Goal: Task Accomplishment & Management: Use online tool/utility

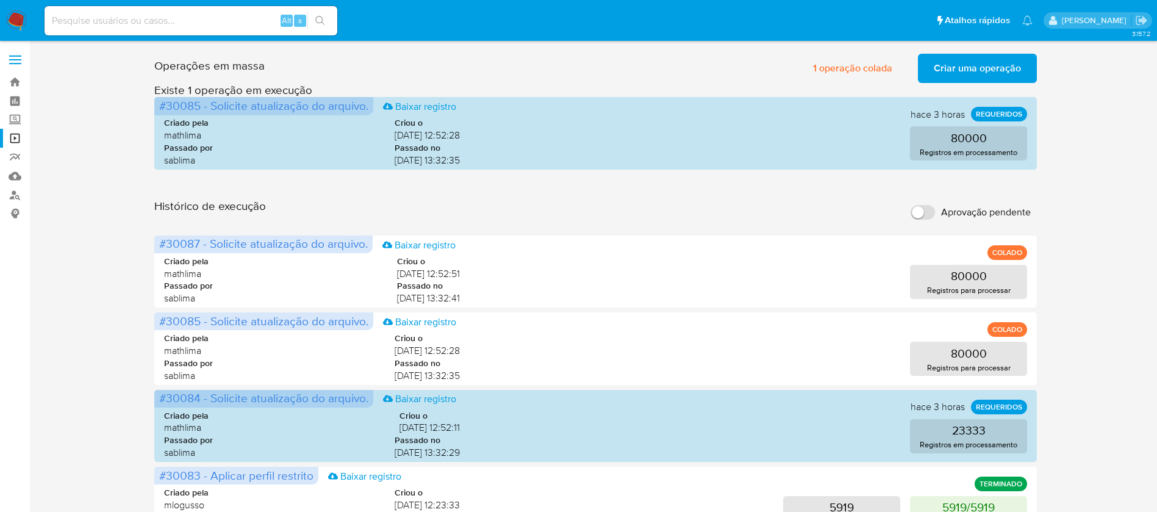
click at [950, 68] on span "Criar uma operação" at bounding box center [977, 68] width 87 height 27
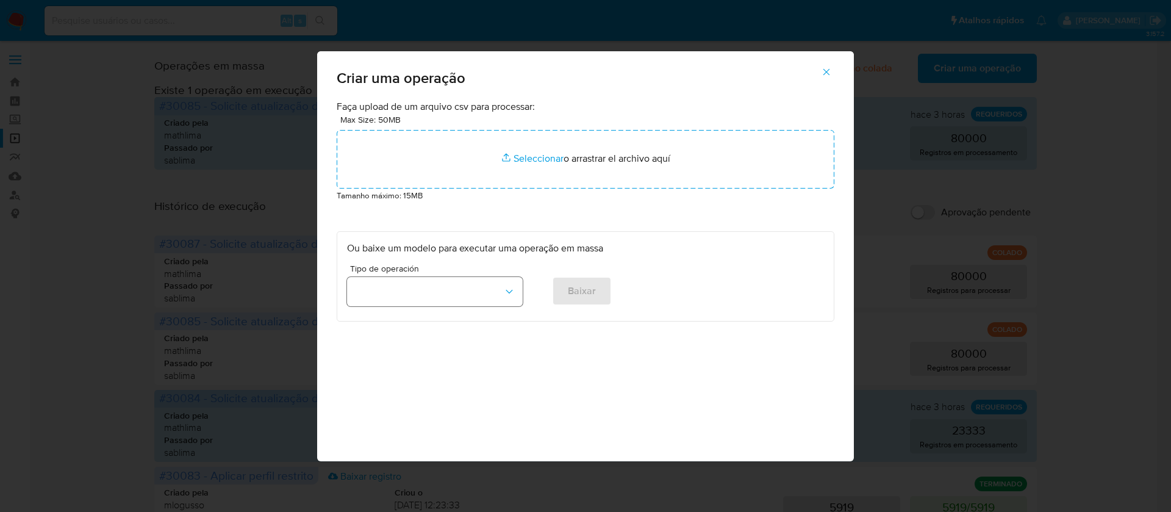
click at [501, 292] on button "button" at bounding box center [435, 291] width 176 height 29
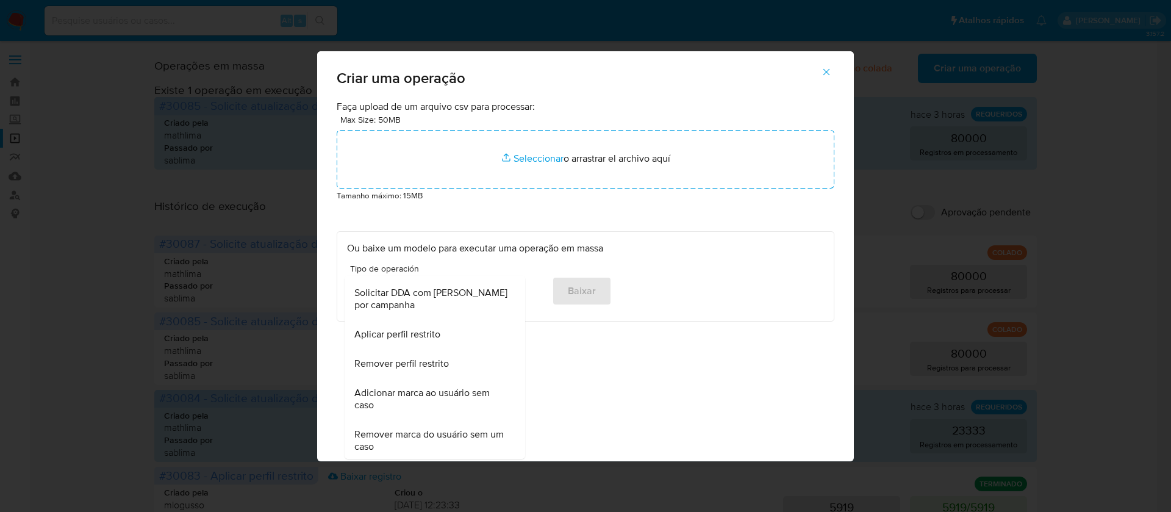
scroll to position [776, 0]
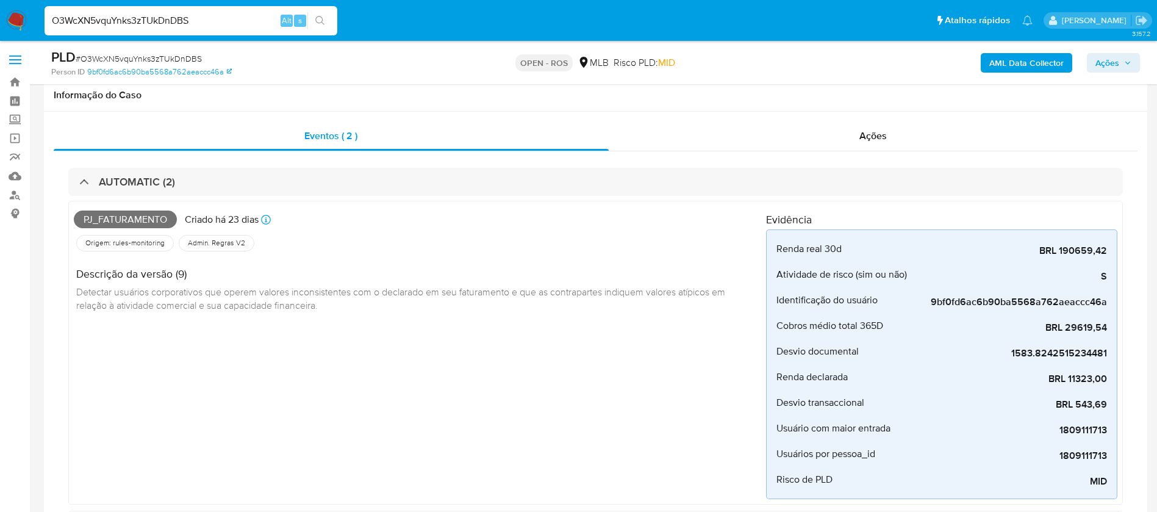
select select "10"
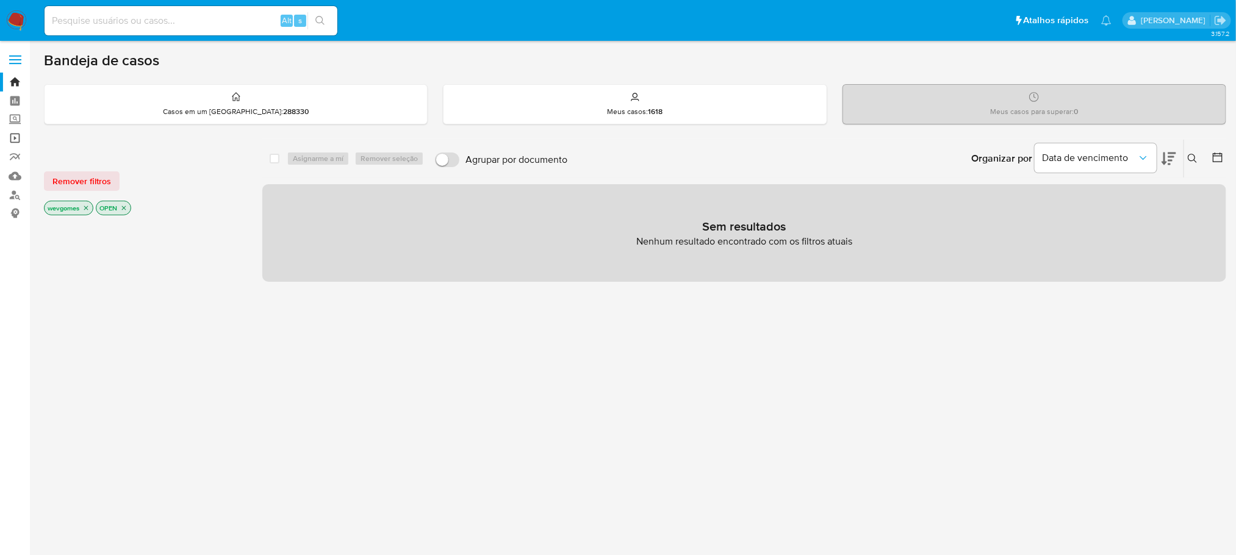
click at [13, 139] on link "Operações em massa" at bounding box center [72, 138] width 145 height 19
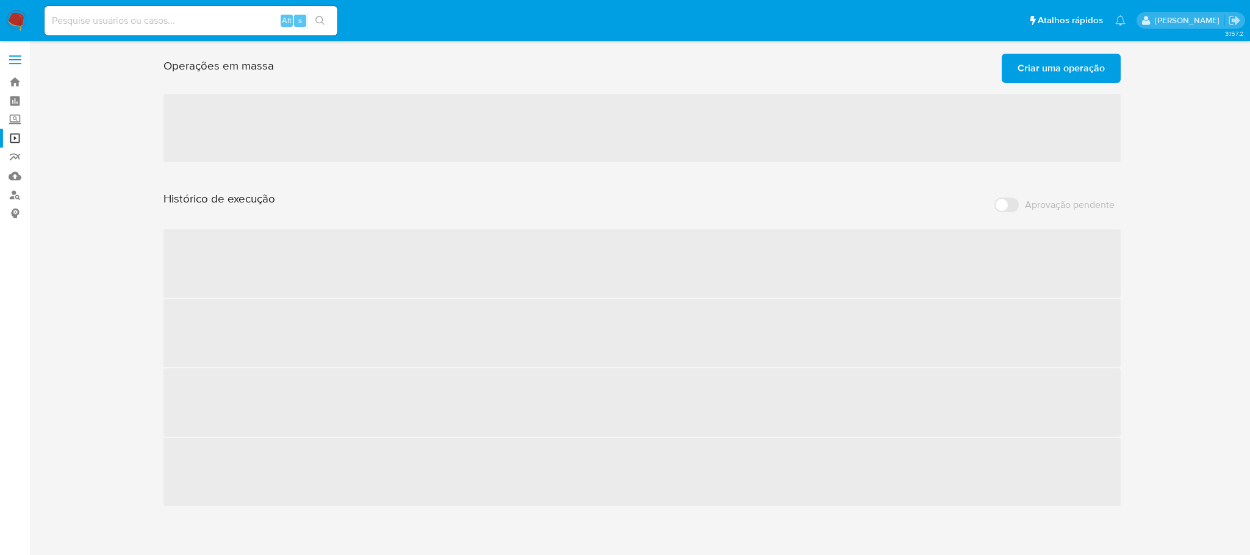
click at [1089, 74] on span "Criar uma operação" at bounding box center [1060, 68] width 87 height 27
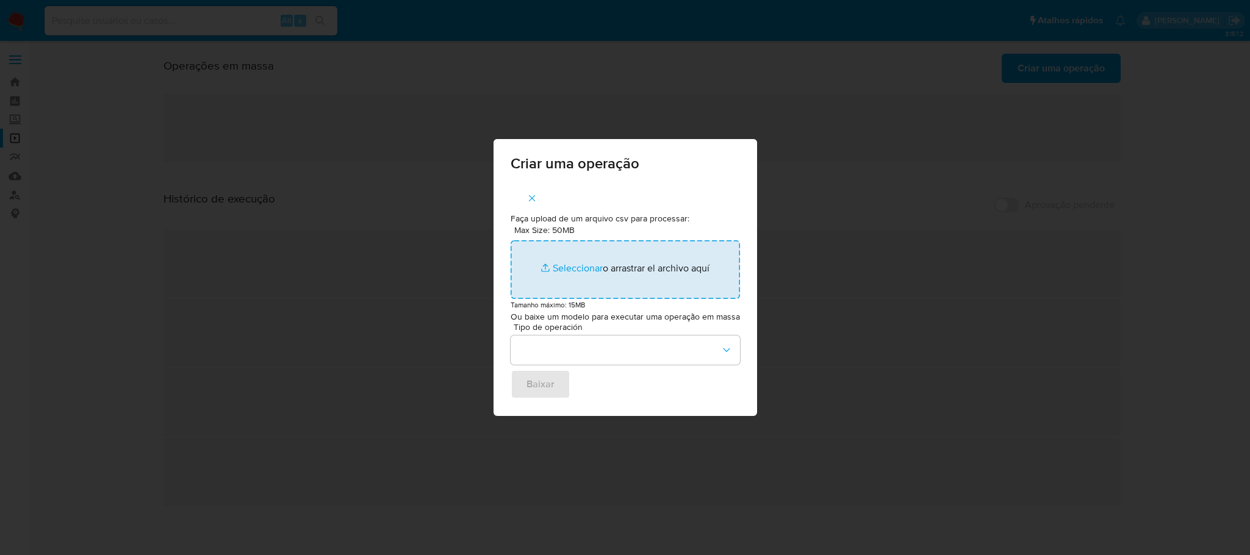
click at [577, 270] on input "Max Size: 50MB Seleccionar archivos" at bounding box center [625, 269] width 229 height 59
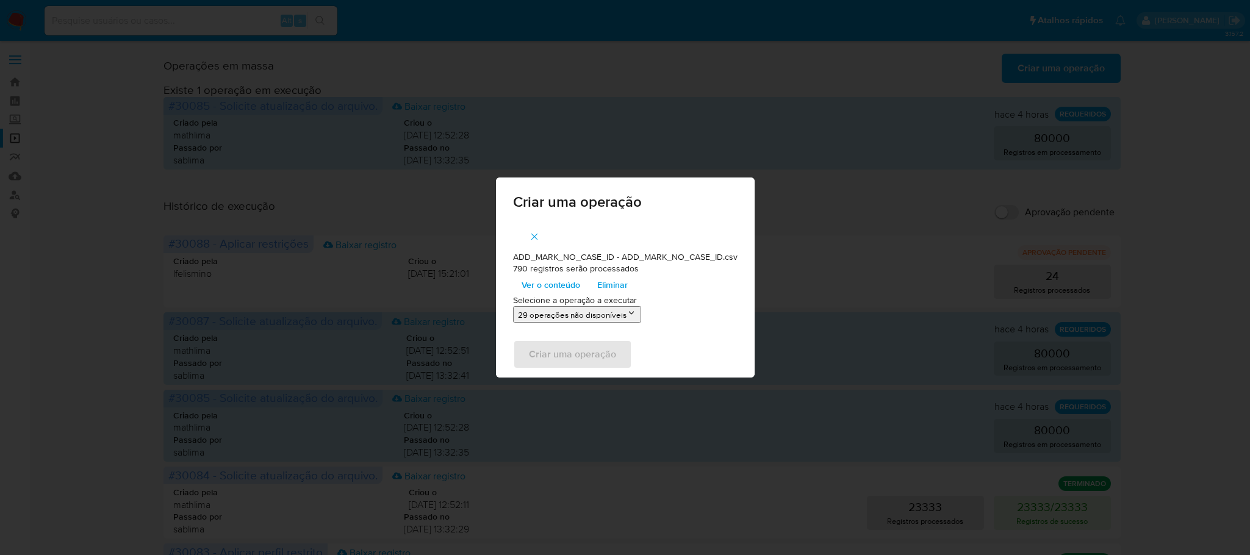
click at [628, 315] on icon at bounding box center [631, 313] width 10 height 10
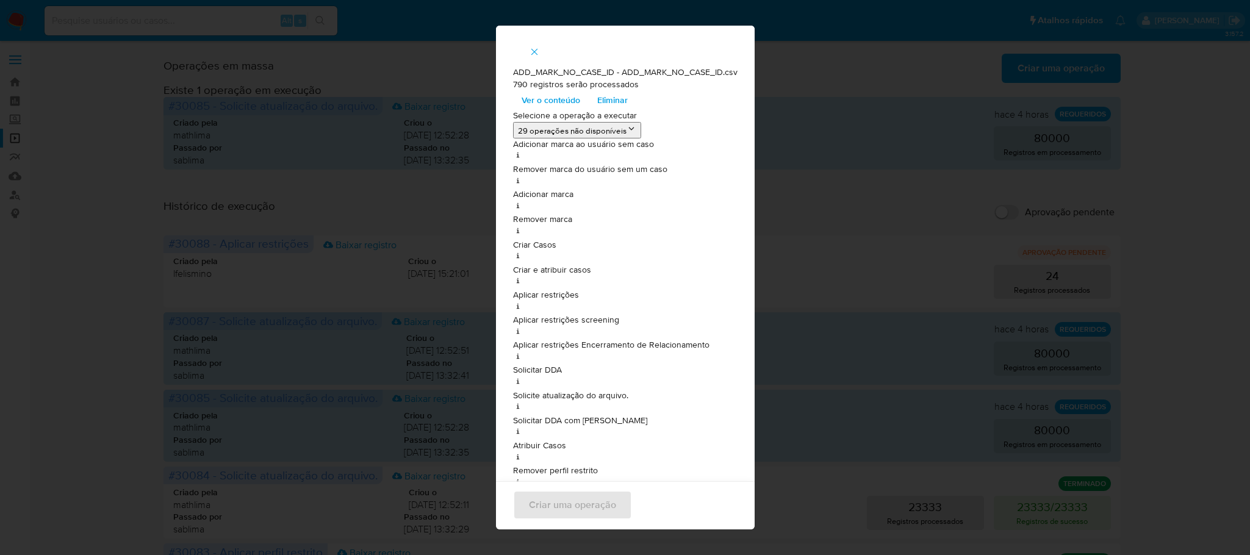
scroll to position [31, 0]
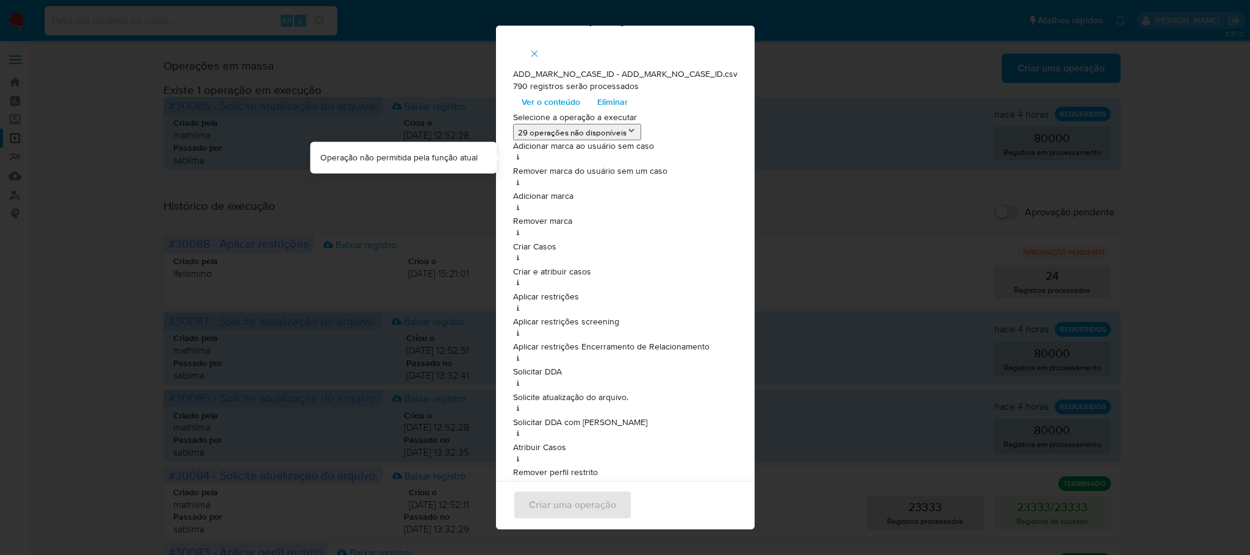
click at [531, 152] on div at bounding box center [625, 158] width 224 height 13
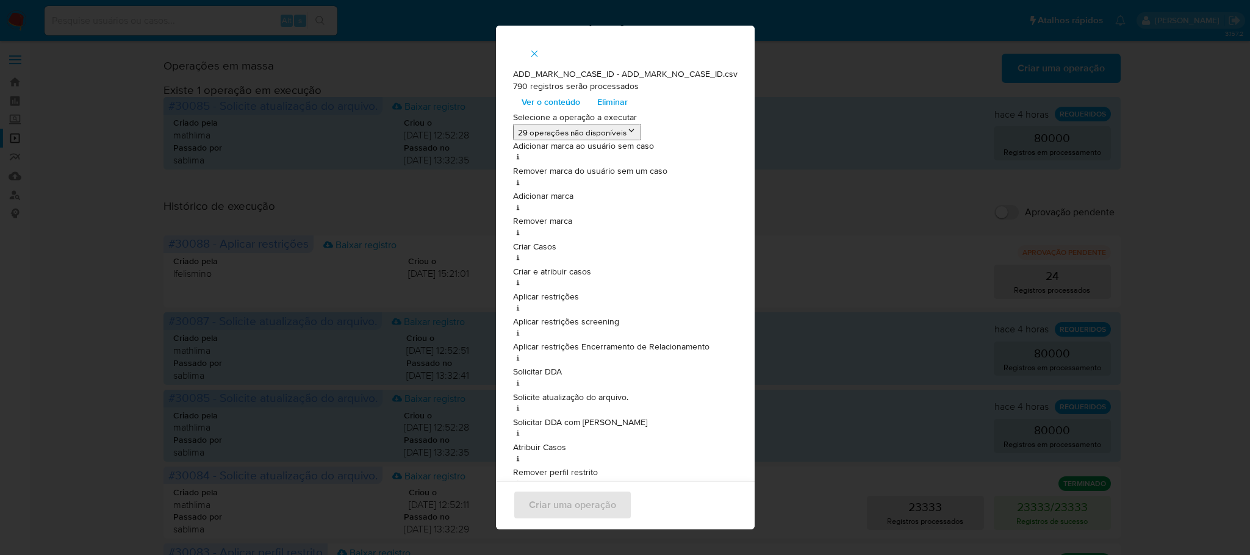
click at [525, 147] on p "Adicionar marca ao usuário sem caso" at bounding box center [625, 146] width 224 height 12
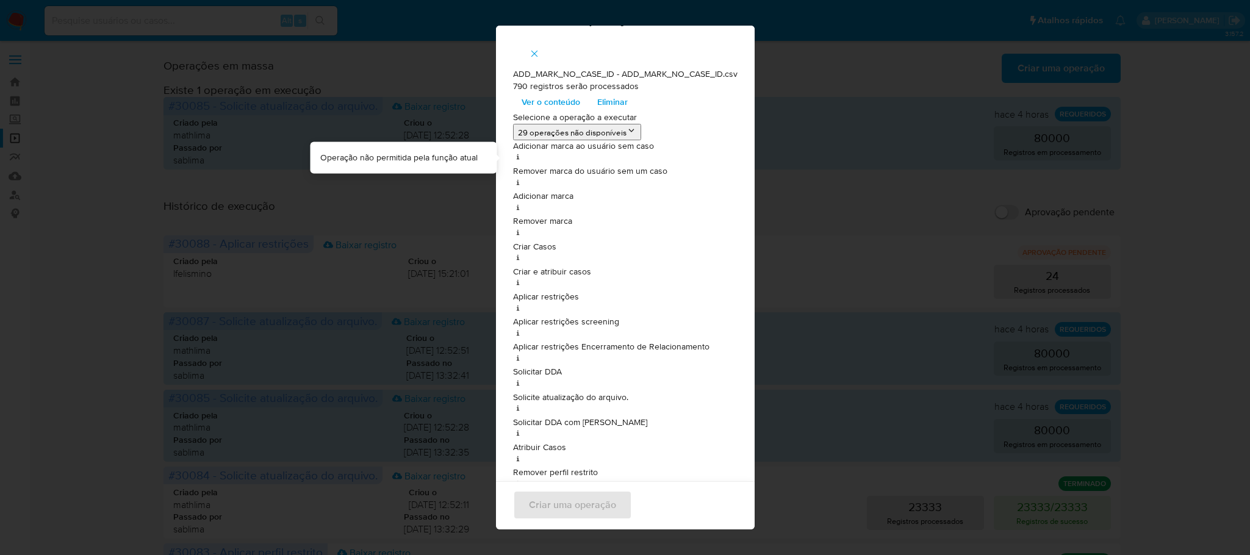
click at [513, 152] on icon at bounding box center [518, 157] width 10 height 10
click at [513, 156] on icon at bounding box center [518, 157] width 10 height 10
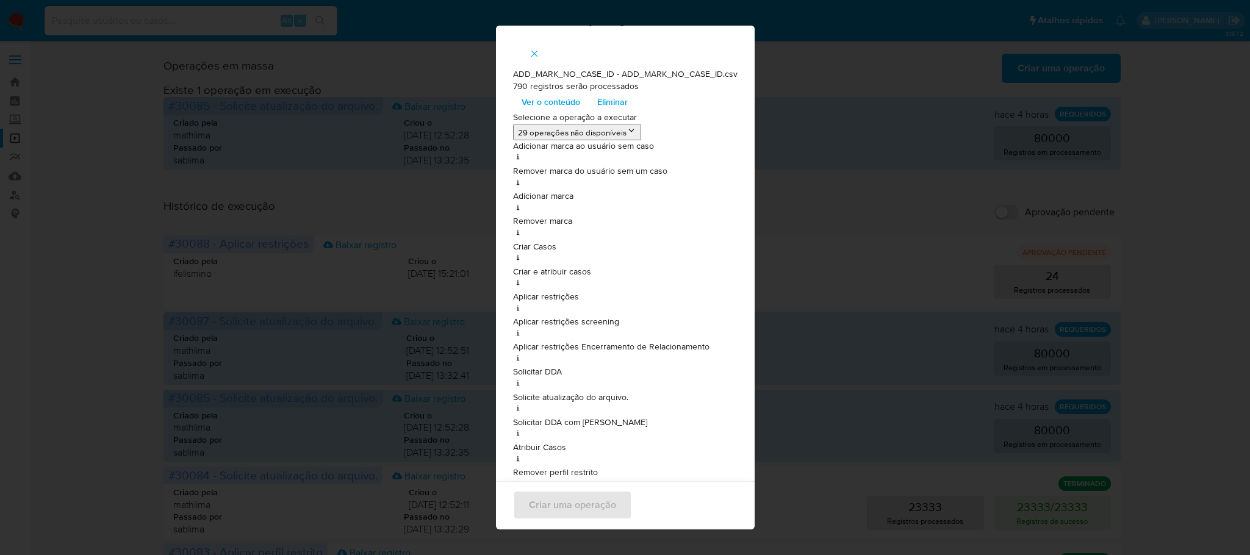
click at [626, 132] on icon at bounding box center [631, 131] width 10 height 10
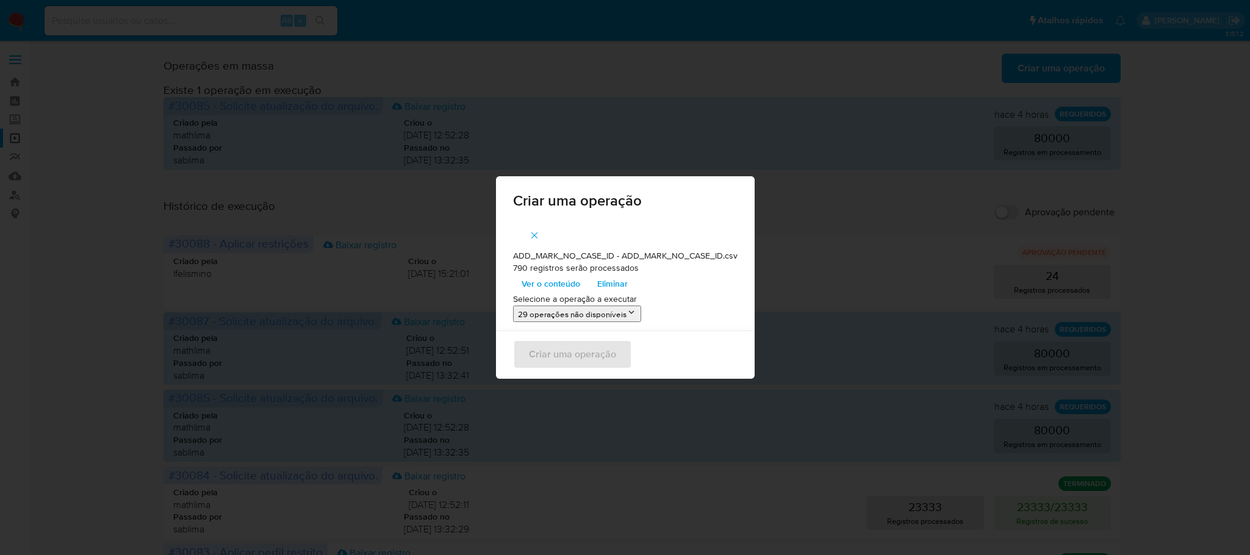
scroll to position [0, 0]
click at [634, 315] on icon at bounding box center [631, 312] width 10 height 10
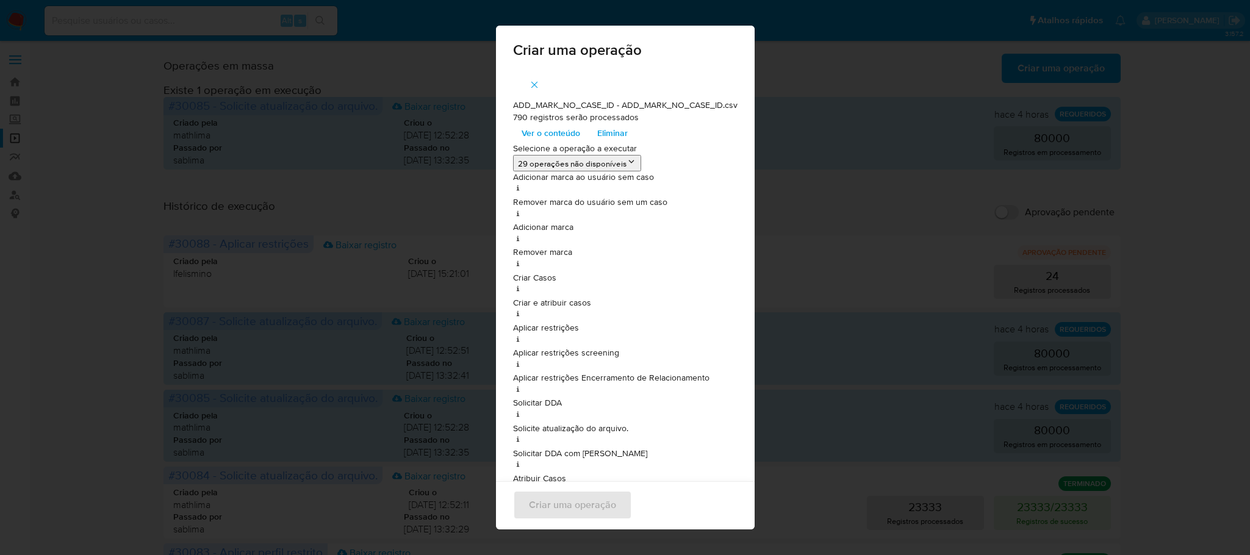
click at [518, 178] on p "Adicionar marca ao usuário sem caso" at bounding box center [625, 177] width 224 height 12
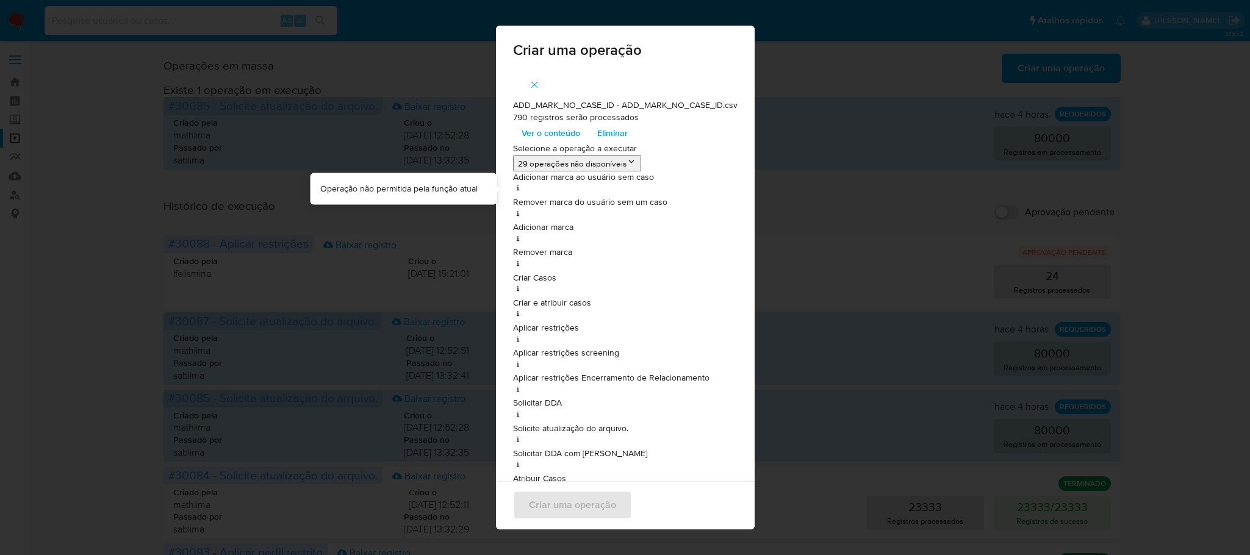
click at [513, 183] on icon at bounding box center [518, 188] width 10 height 10
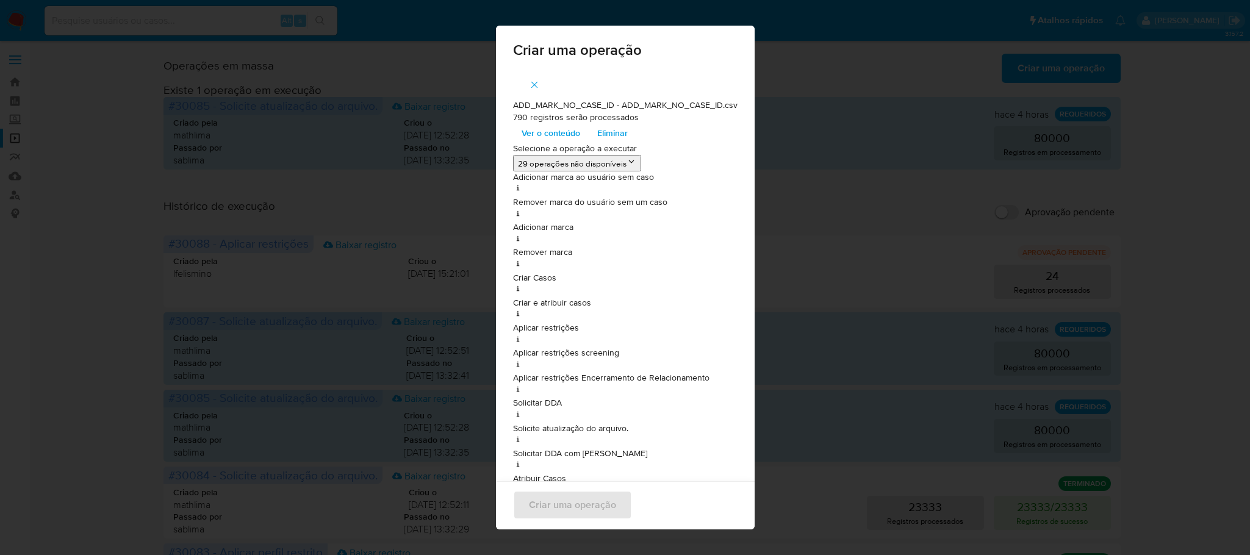
click at [538, 159] on button "29 operações não disponíveis" at bounding box center [577, 163] width 128 height 16
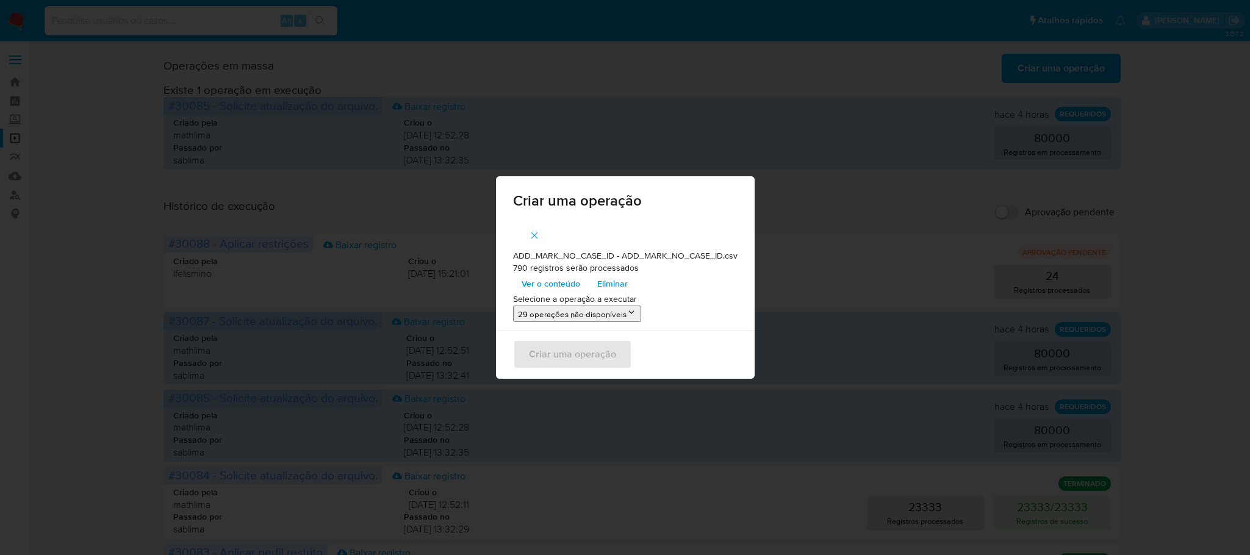
click at [553, 319] on button "29 operações não disponíveis" at bounding box center [577, 314] width 128 height 16
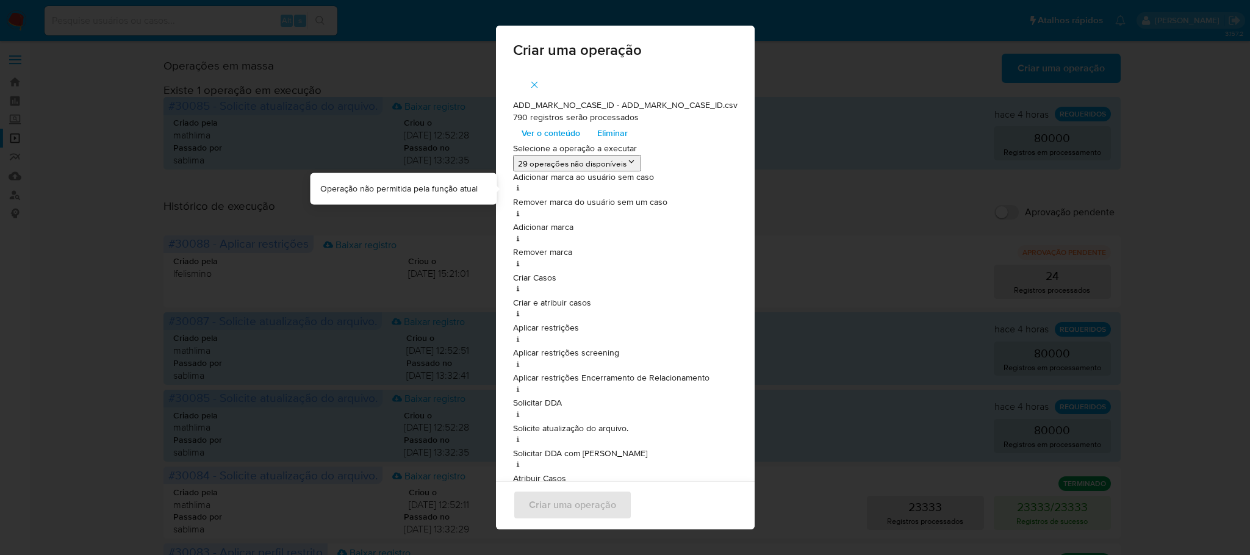
click at [513, 184] on icon at bounding box center [518, 188] width 10 height 10
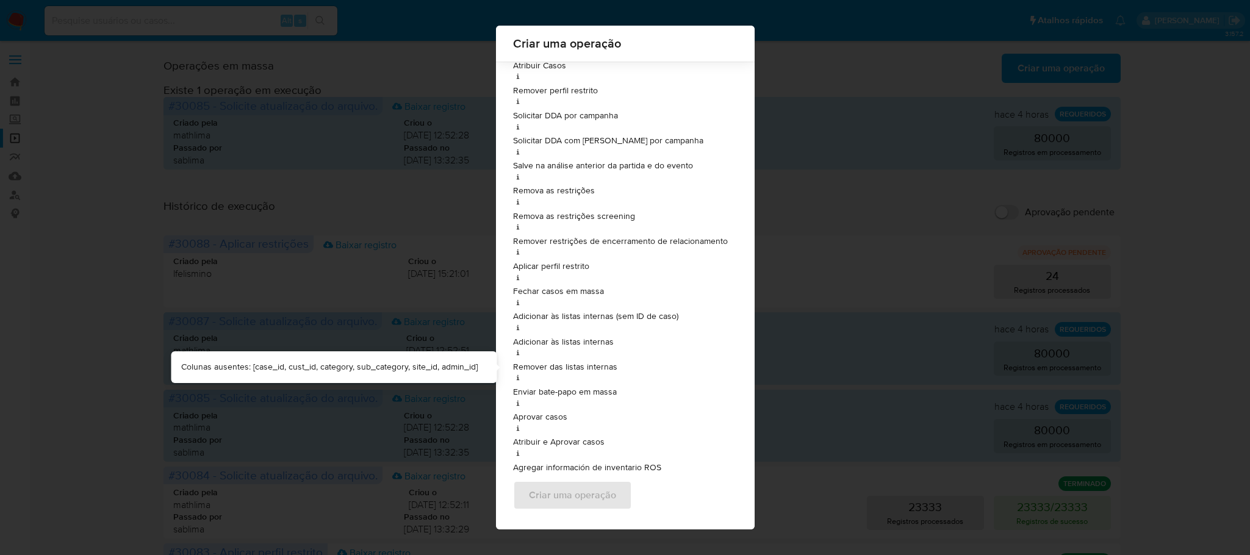
scroll to position [407, 0]
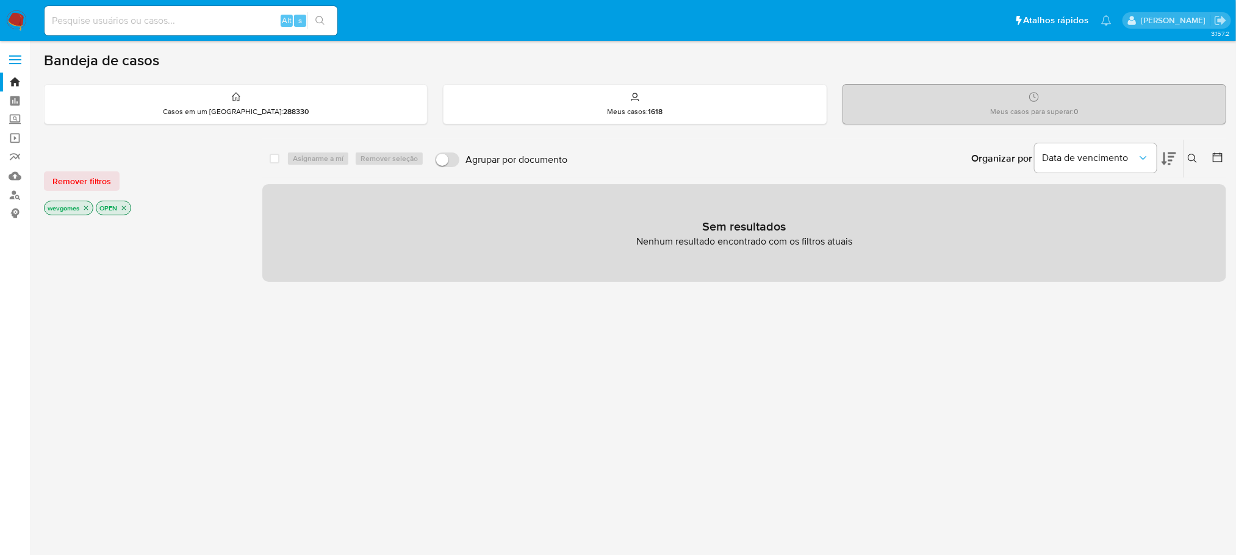
click at [88, 210] on icon "close-filter" at bounding box center [85, 207] width 7 height 7
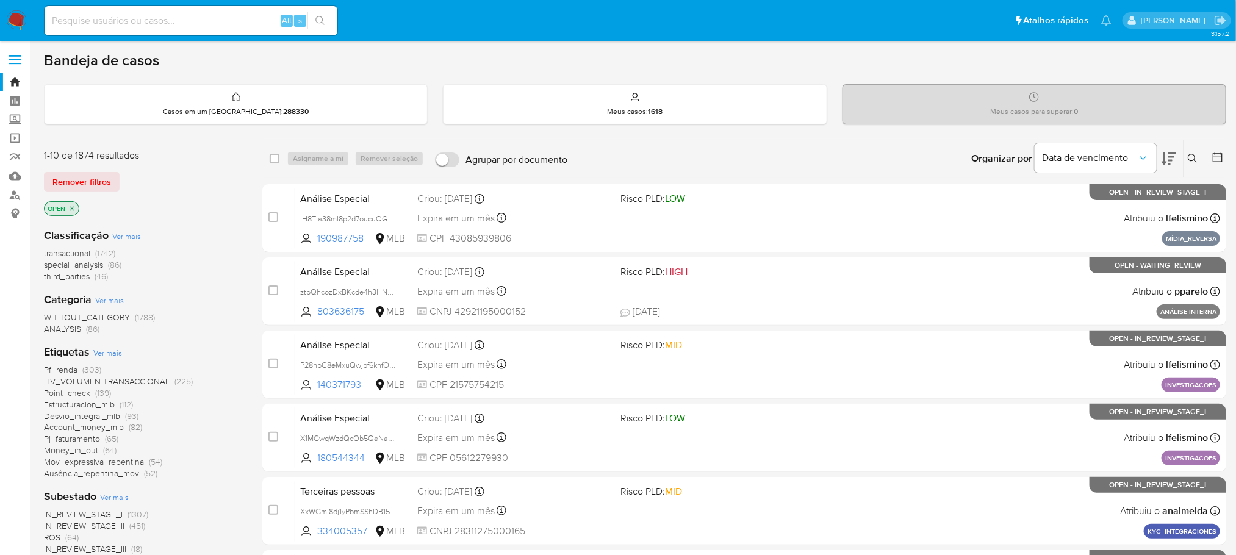
click at [75, 209] on icon "close-filter" at bounding box center [71, 208] width 7 height 7
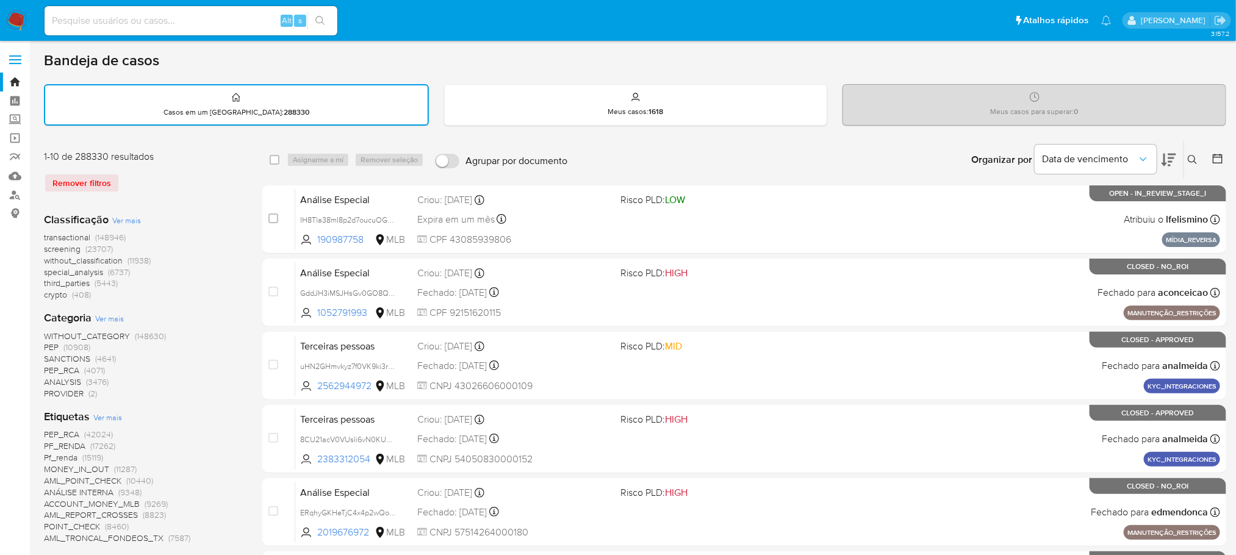
click at [110, 416] on span "Ver mais" at bounding box center [107, 417] width 29 height 11
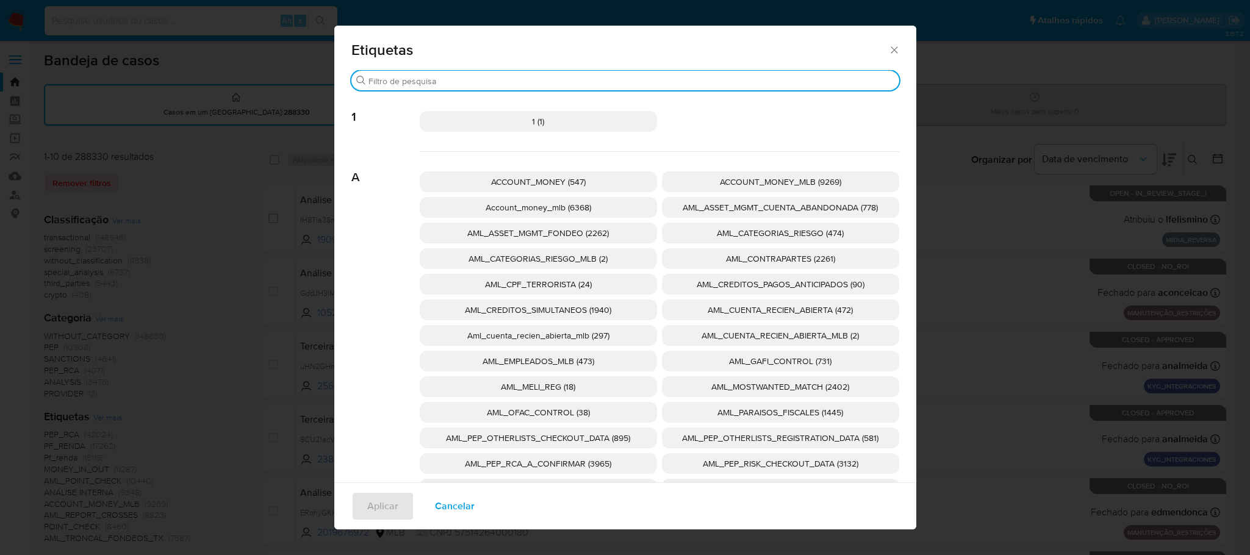
click at [546, 82] on input "Procurar" at bounding box center [631, 81] width 526 height 11
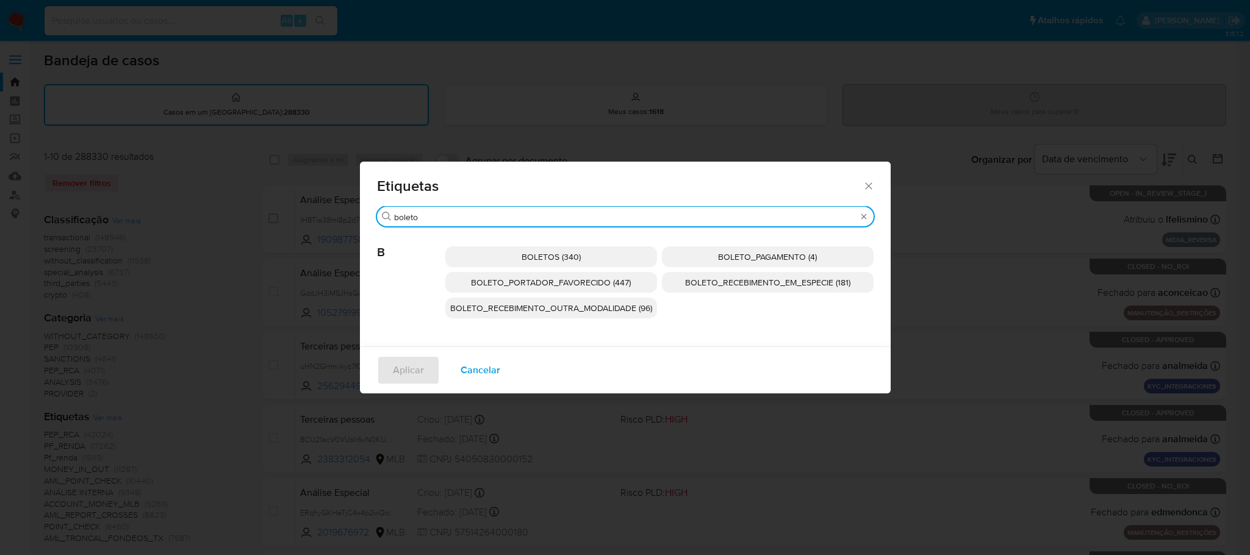
type input "boleto"
click at [736, 260] on span "BOLETO_PAGAMENTO (4)" at bounding box center [767, 257] width 99 height 12
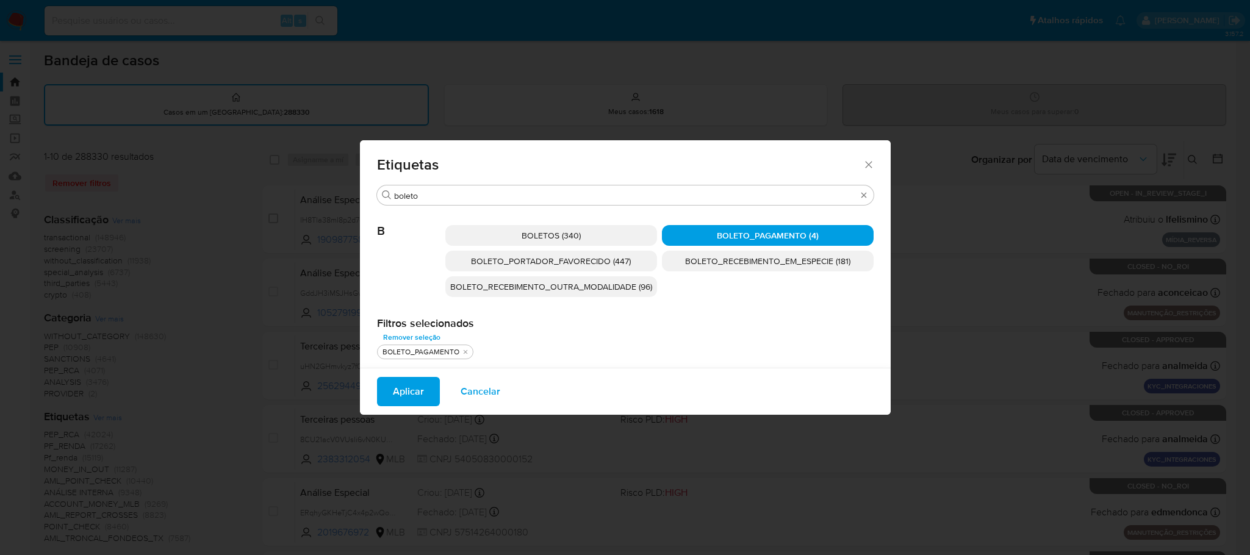
click at [868, 165] on icon "Fechar" at bounding box center [869, 165] width 12 height 12
